Goal: Task Accomplishment & Management: Use online tool/utility

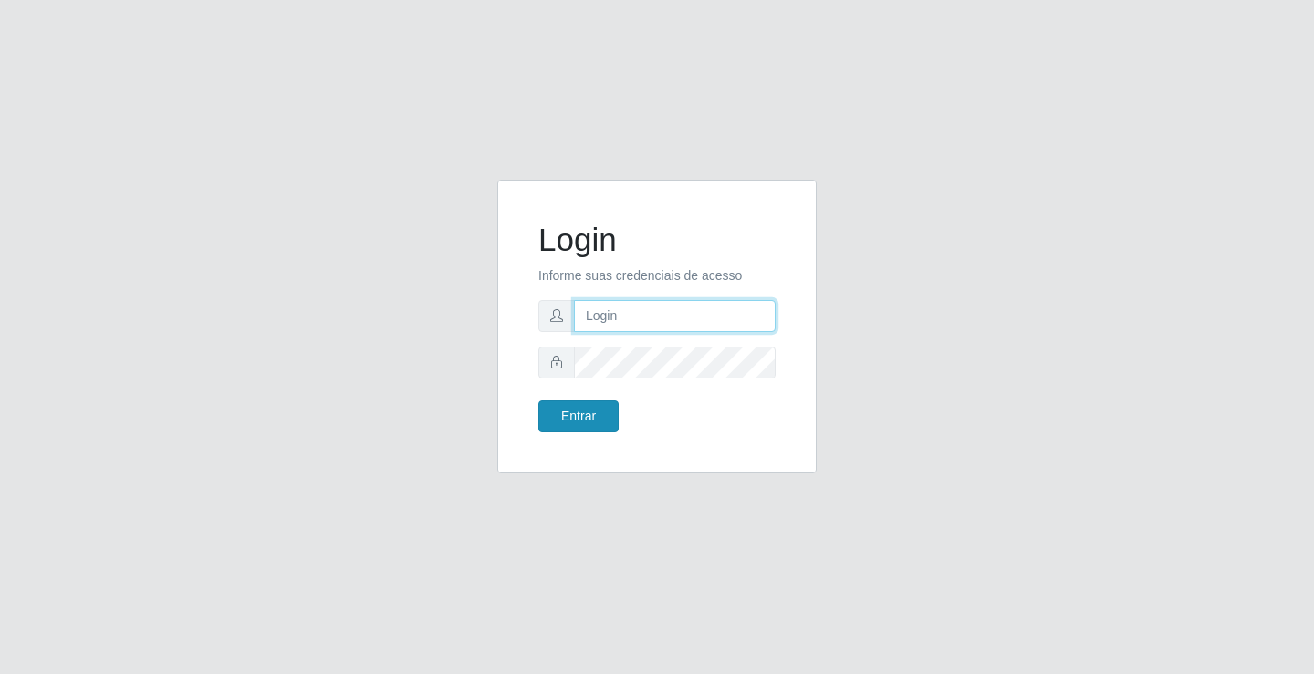
type input "[EMAIL_ADDRESS][DOMAIN_NAME]"
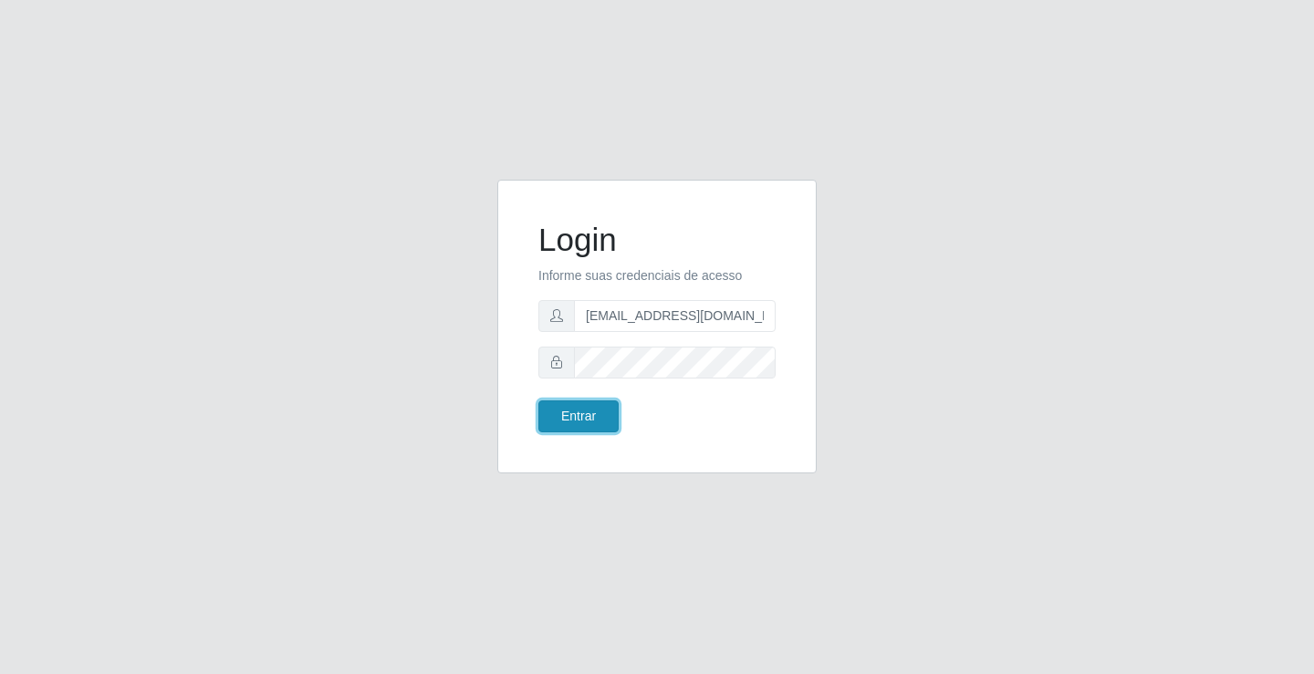
click at [605, 414] on button "Entrar" at bounding box center [578, 417] width 80 height 32
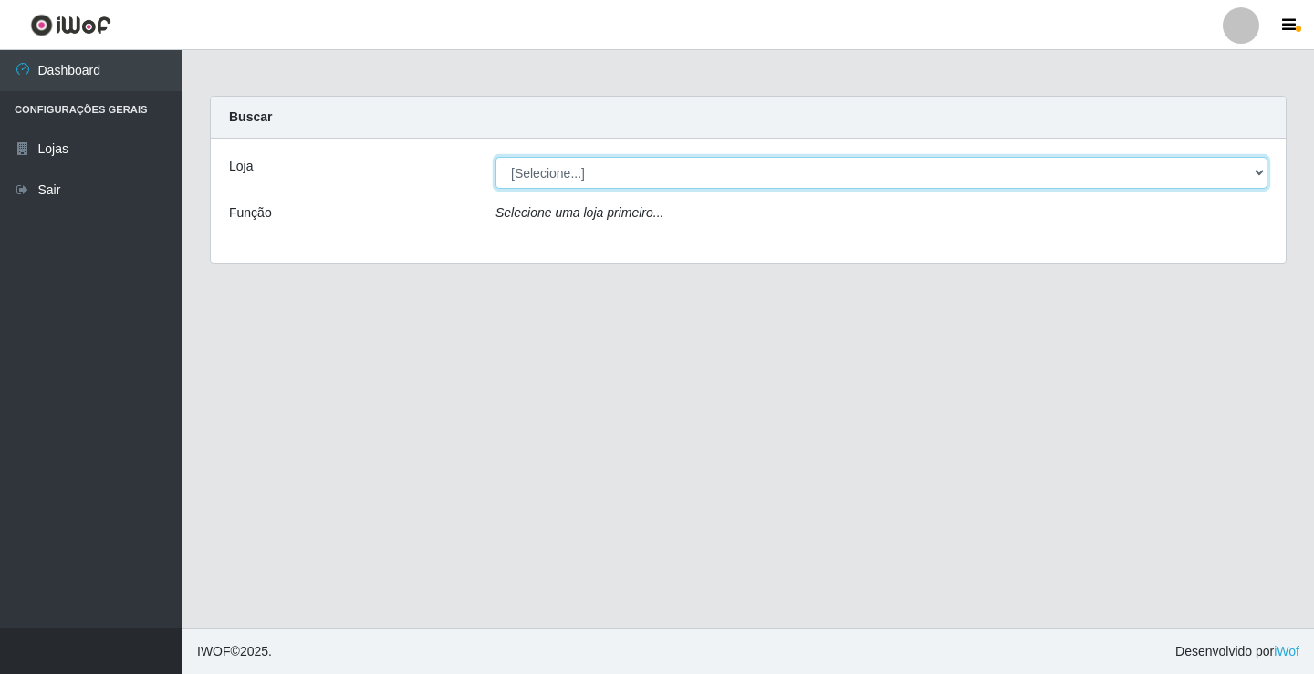
click at [633, 173] on select "[Selecione...] Rede Potiguar 4 - Extremoz" at bounding box center [881, 173] width 772 height 32
select select "78"
click at [495, 157] on select "[Selecione...] Rede Potiguar 4 - Extremoz" at bounding box center [881, 173] width 772 height 32
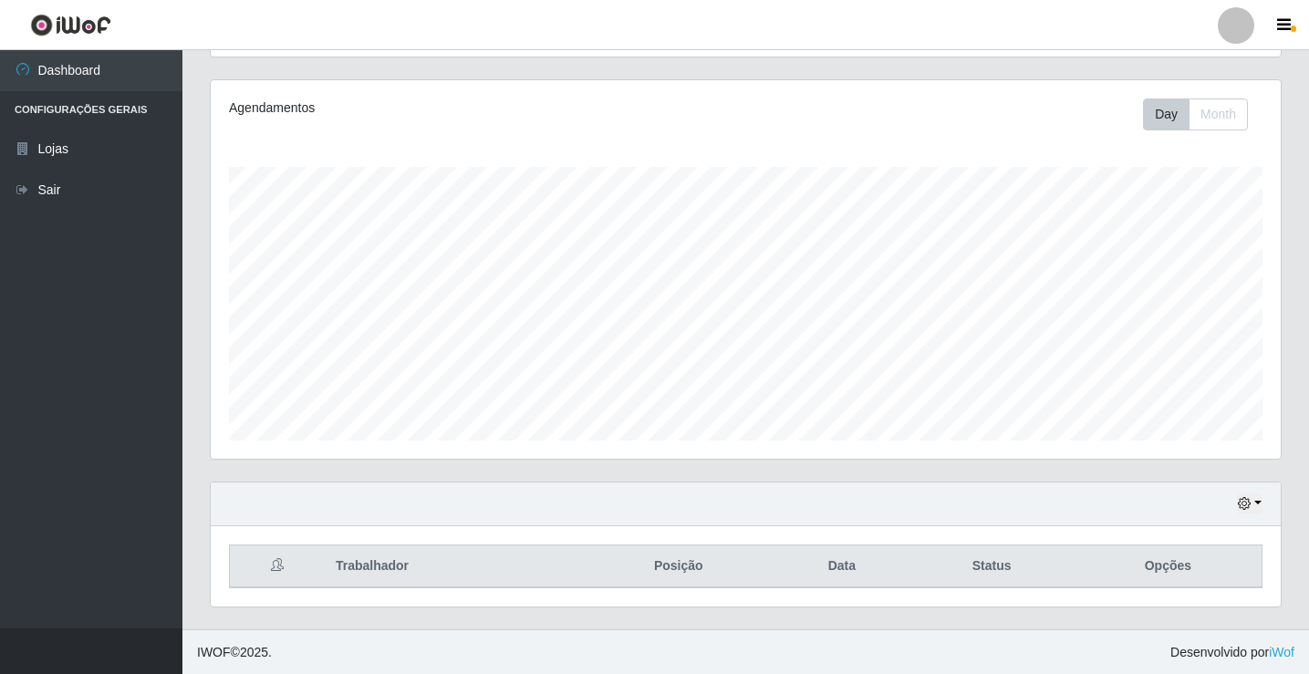
scroll to position [213, 0]
click at [1242, 497] on icon "button" at bounding box center [1244, 502] width 13 height 13
click at [1190, 429] on button "1 Semana" at bounding box center [1190, 435] width 144 height 38
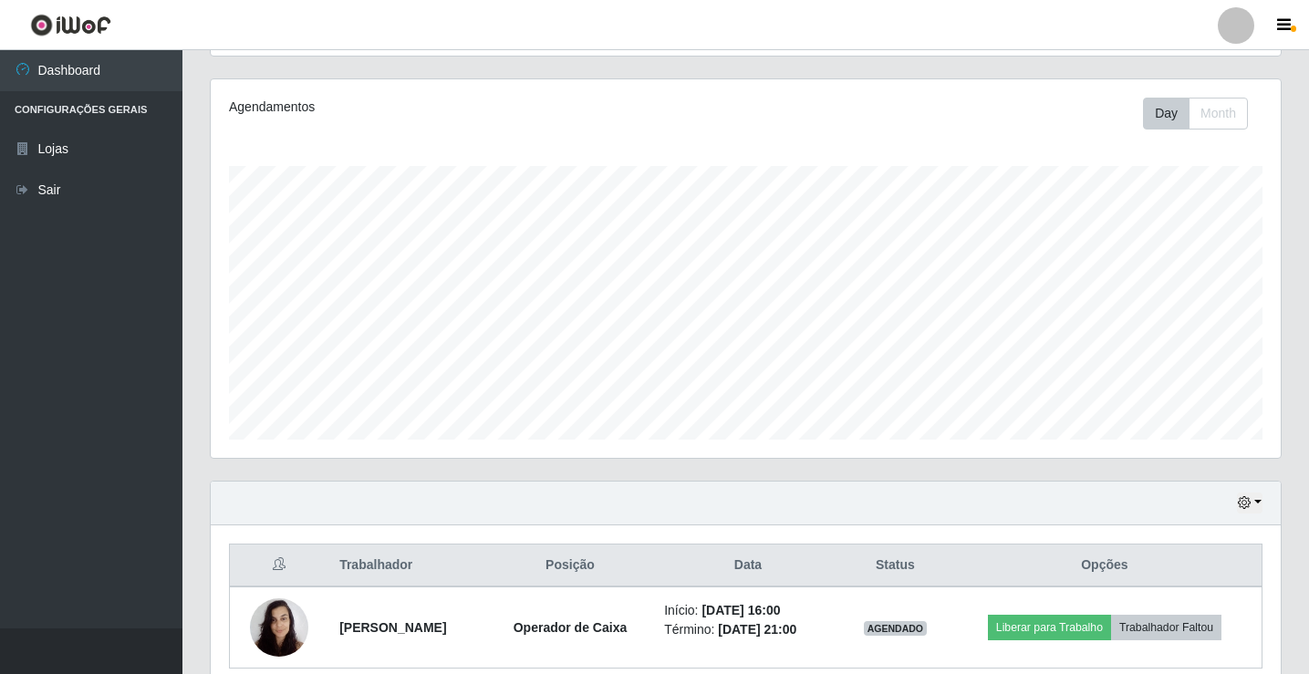
scroll to position [294, 0]
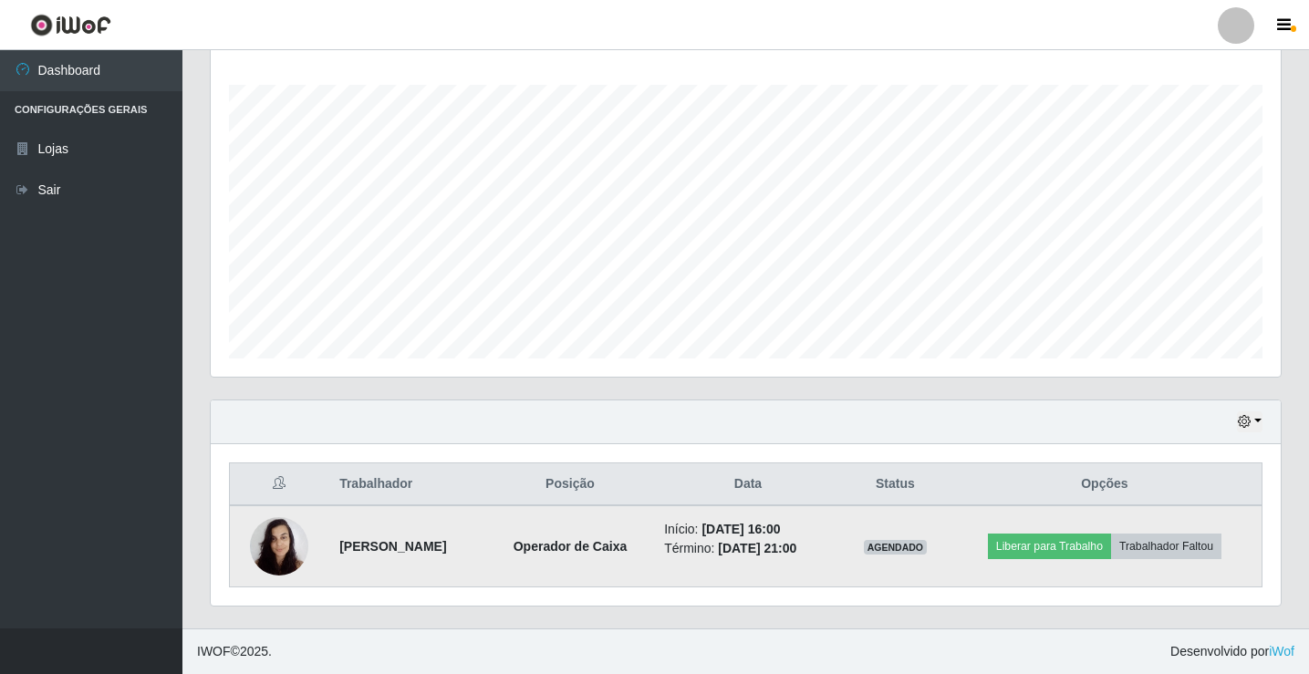
click at [269, 538] on img at bounding box center [279, 546] width 58 height 78
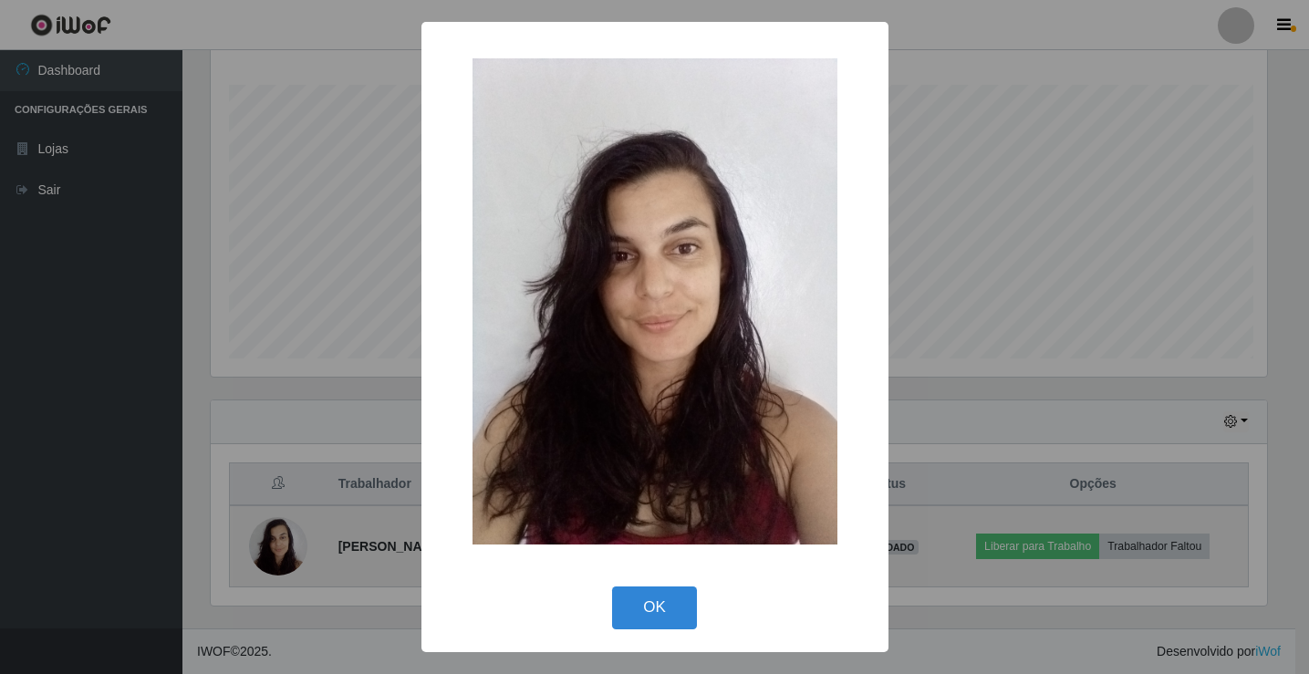
scroll to position [379, 1061]
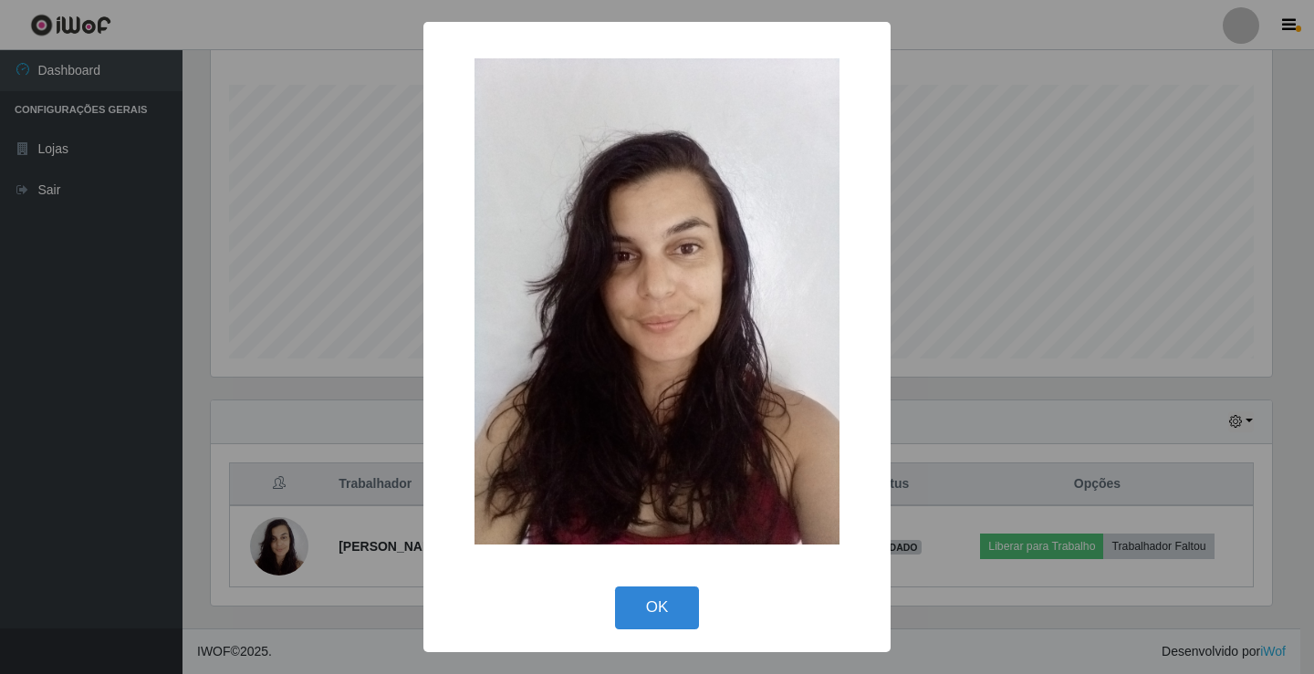
click at [240, 419] on div "× OK Cancel" at bounding box center [657, 337] width 1314 height 674
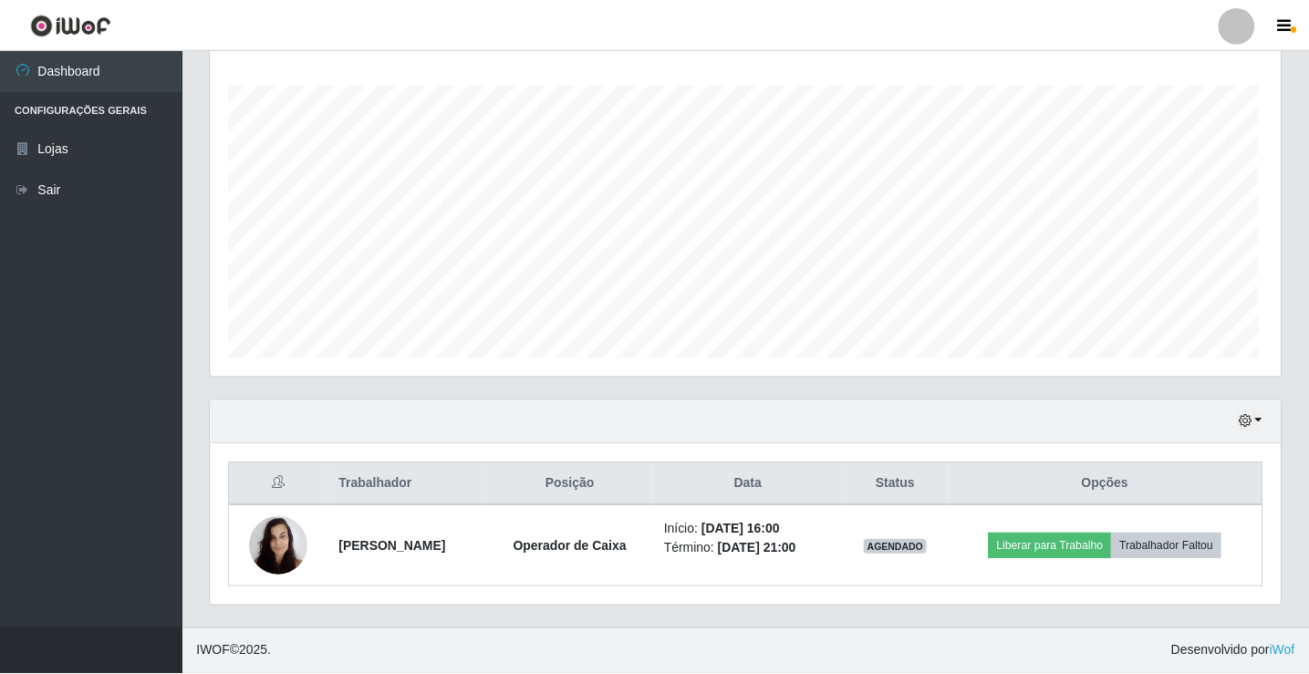
scroll to position [379, 1070]
